Goal: Information Seeking & Learning: Learn about a topic

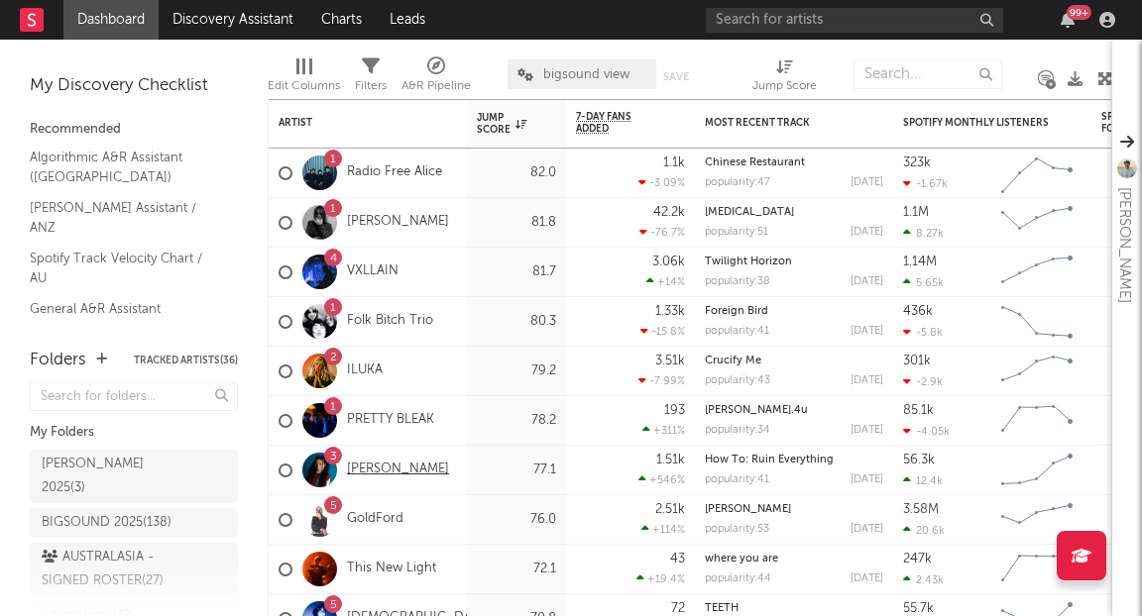
click at [386, 467] on link "[PERSON_NAME]" at bounding box center [398, 470] width 102 height 17
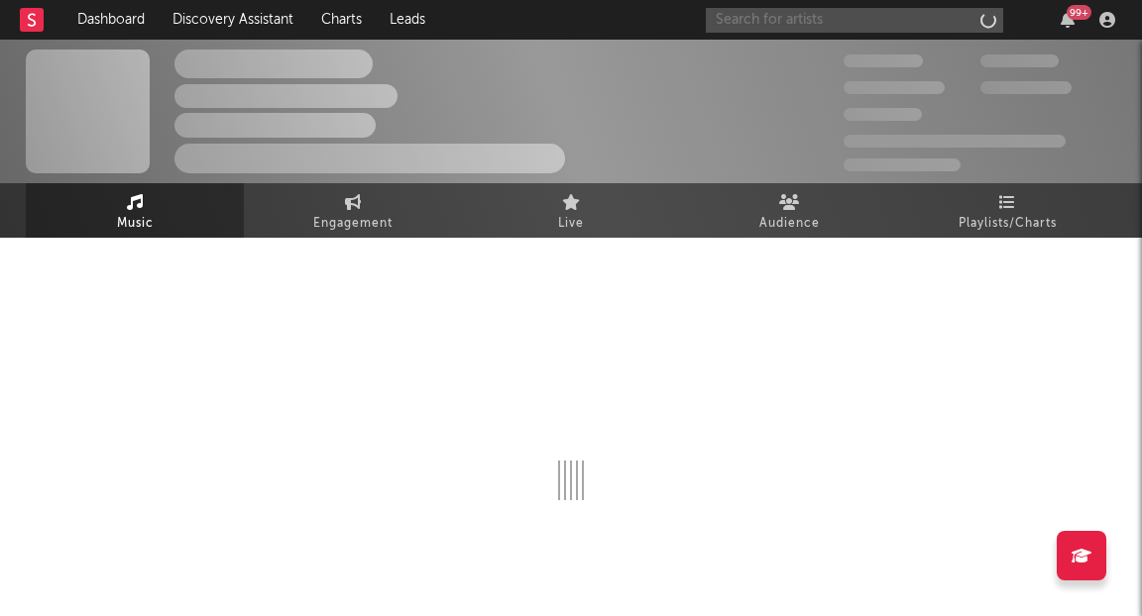
click at [826, 19] on input "text" at bounding box center [854, 20] width 297 height 25
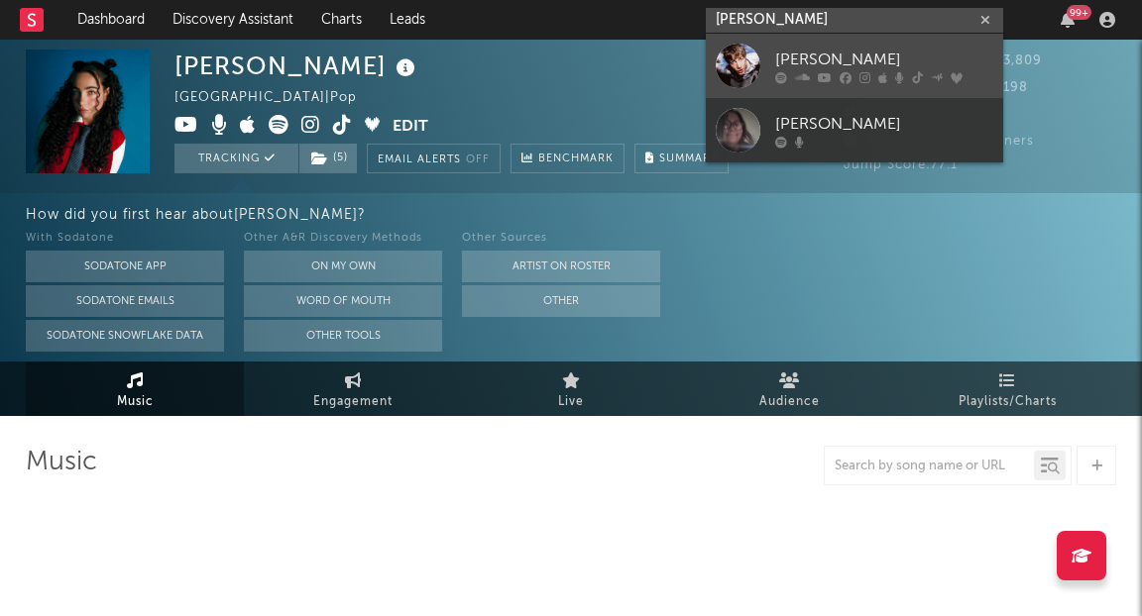
type input "[PERSON_NAME]"
click at [777, 47] on link "[PERSON_NAME]" at bounding box center [854, 66] width 297 height 64
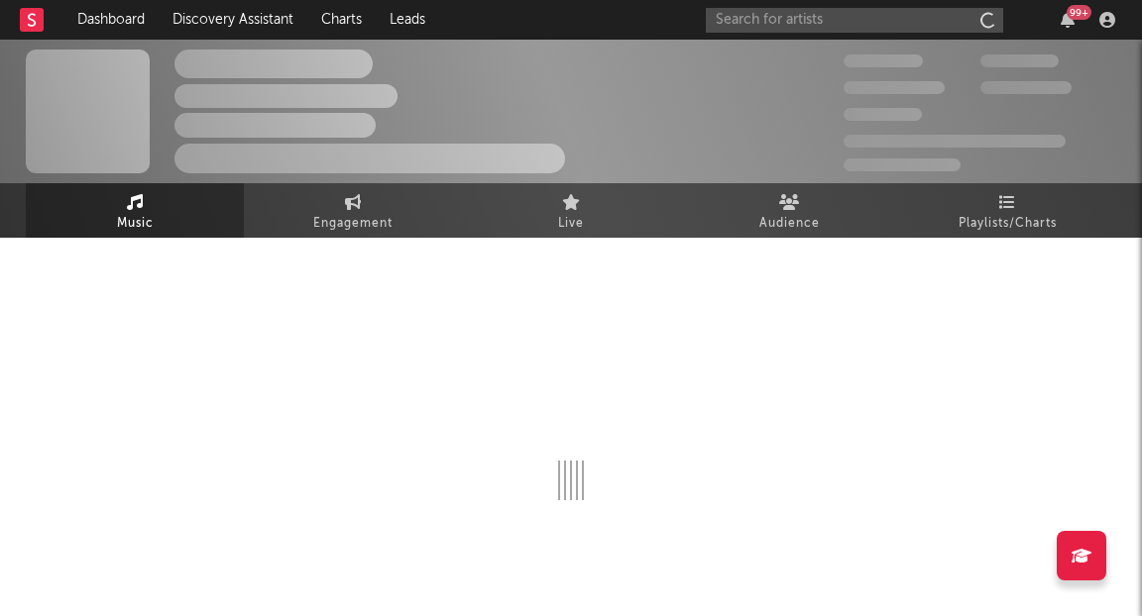
select select "6m"
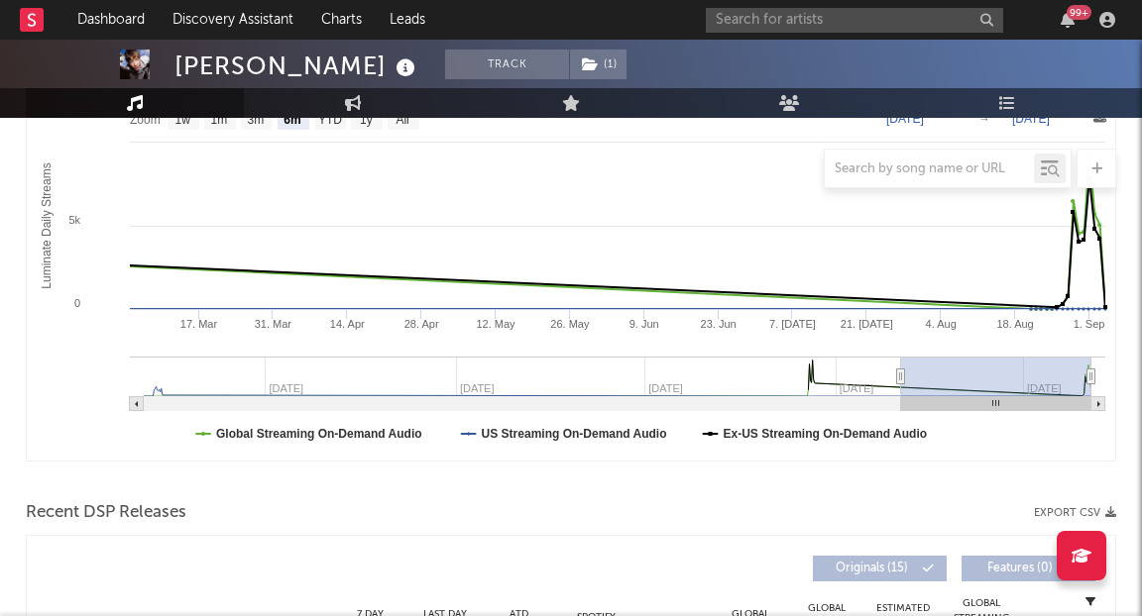
scroll to position [313, 0]
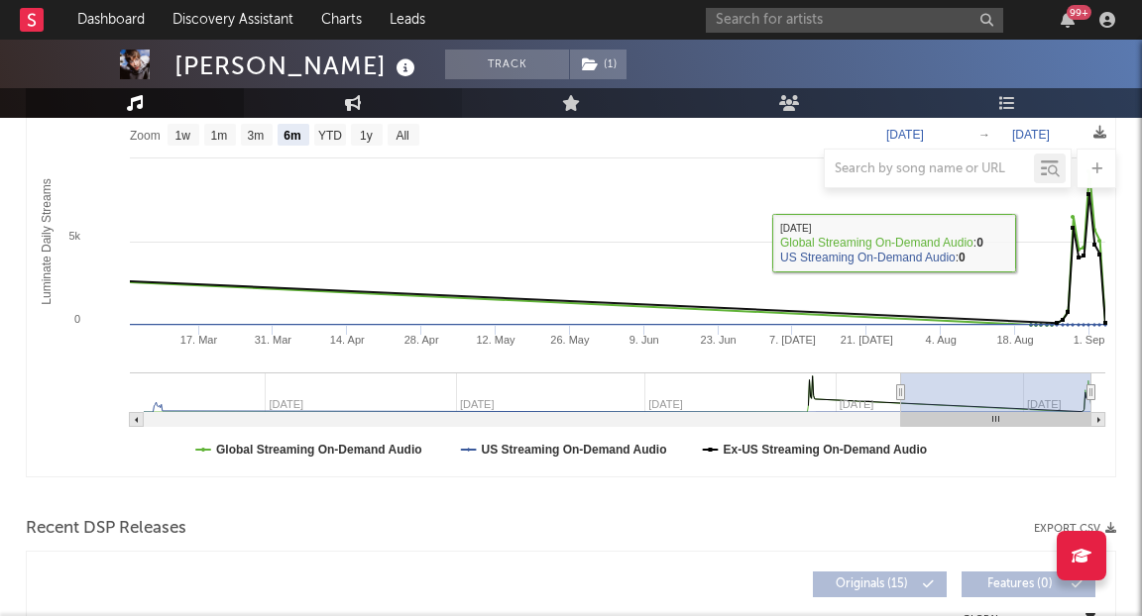
click at [341, 104] on link "Engagement" at bounding box center [353, 103] width 218 height 30
select select "1w"
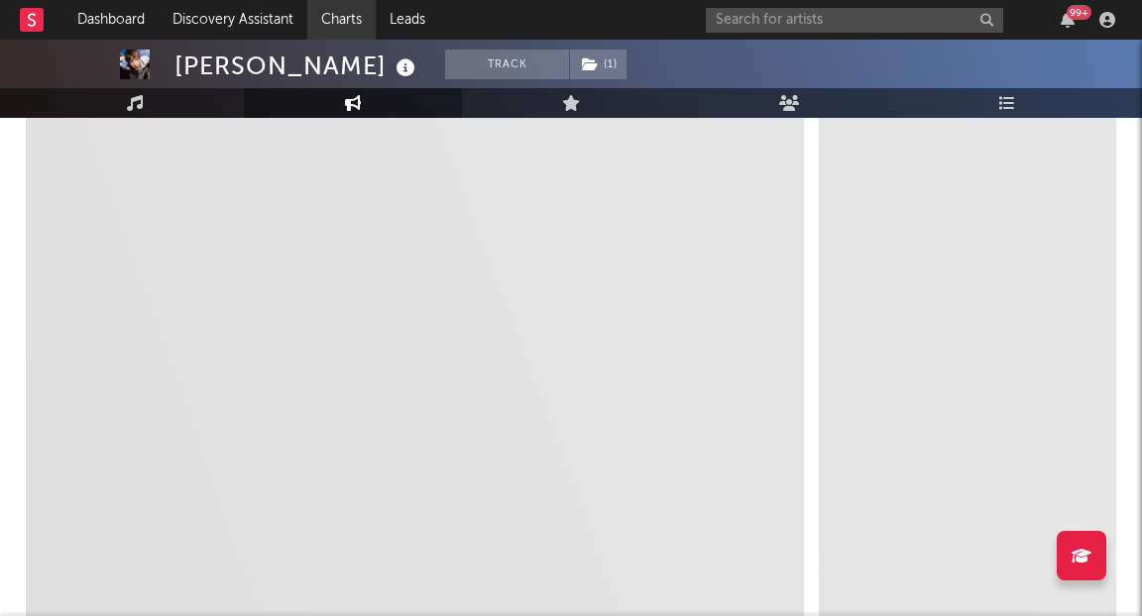
select select "1m"
